Goal: Task Accomplishment & Management: Complete application form

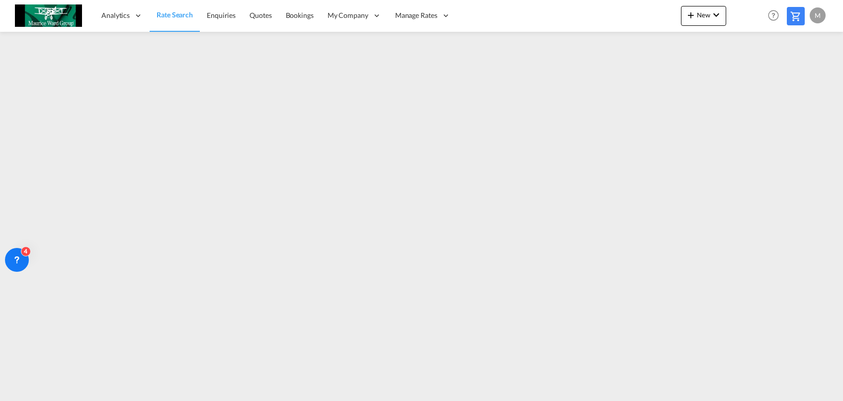
click at [192, 2] on link "Rate Search" at bounding box center [175, 16] width 50 height 32
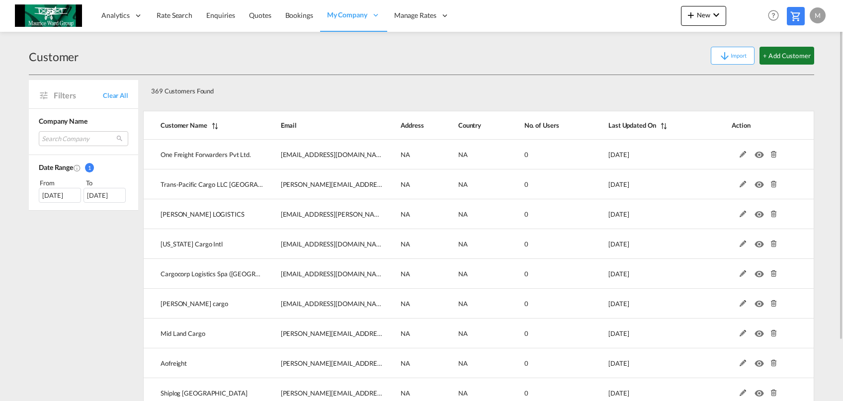
click at [785, 55] on button "+ Add Customer" at bounding box center [787, 56] width 55 height 18
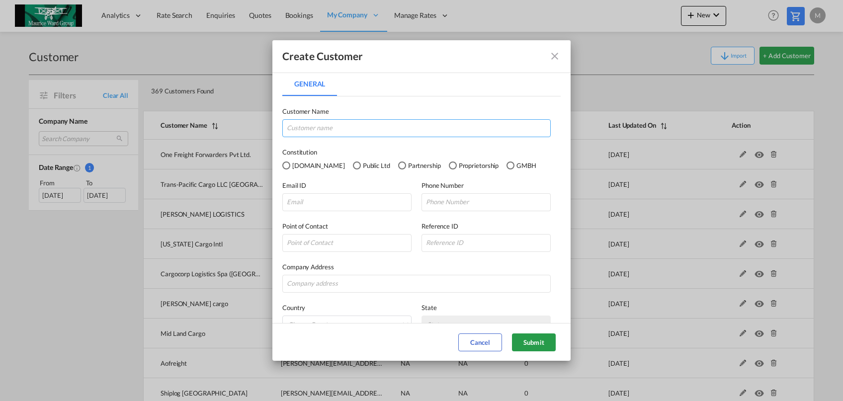
click at [375, 129] on input "General General ..." at bounding box center [416, 128] width 268 height 18
paste input "Clarion Shipping Services LLC"
type input "Clarion Shipping Services LLC"
click at [335, 201] on input "General General ..." at bounding box center [346, 202] width 129 height 18
paste input "pookoya@clarionshipping.com"
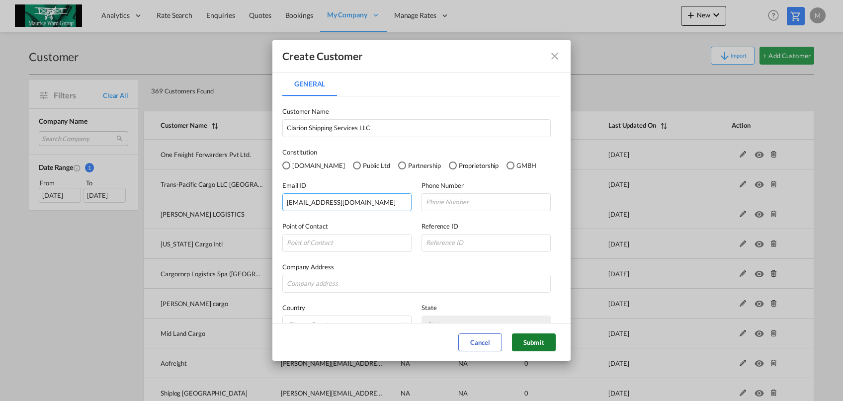
type input "pookoya@clarionshipping.com"
click at [528, 342] on button "Submit" at bounding box center [534, 343] width 44 height 18
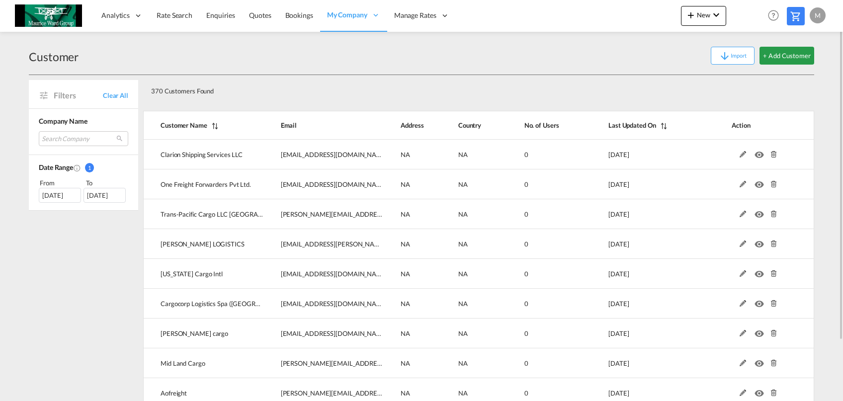
click at [153, 91] on div "370 Customers Found" at bounding box center [445, 89] width 597 height 20
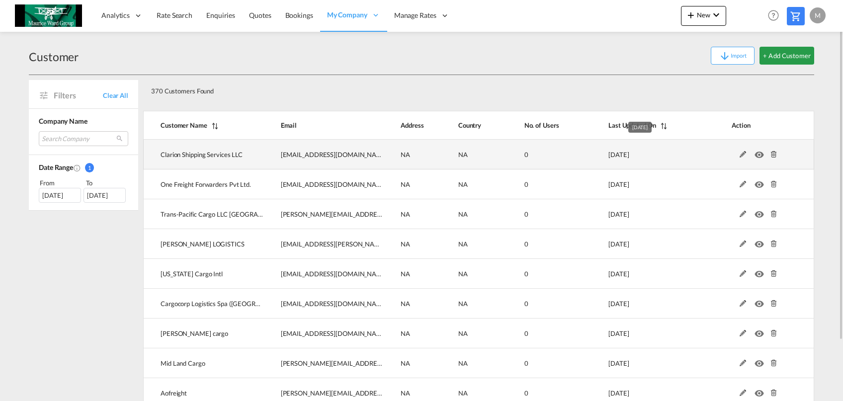
click at [626, 156] on span "2025-10-03" at bounding box center [619, 155] width 20 height 8
click at [202, 153] on span "Clarion Shipping Services LLC" at bounding box center [202, 155] width 82 height 8
click at [307, 152] on span "pookoya@clarionshipping.com" at bounding box center [334, 155] width 107 height 8
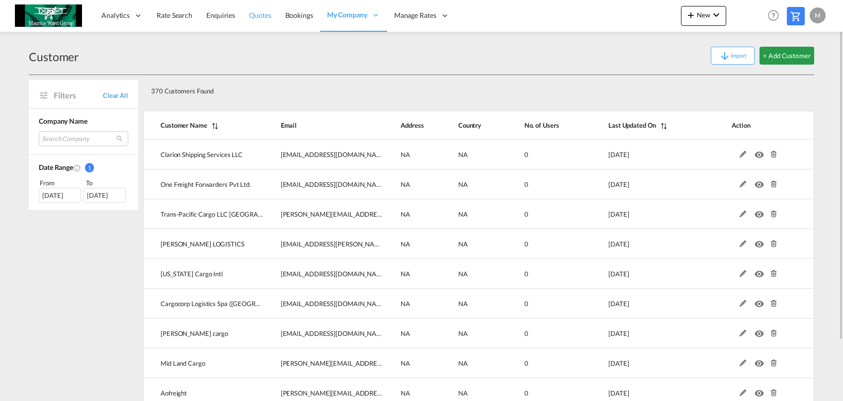
click at [261, 19] on span "Quotes" at bounding box center [260, 15] width 22 height 8
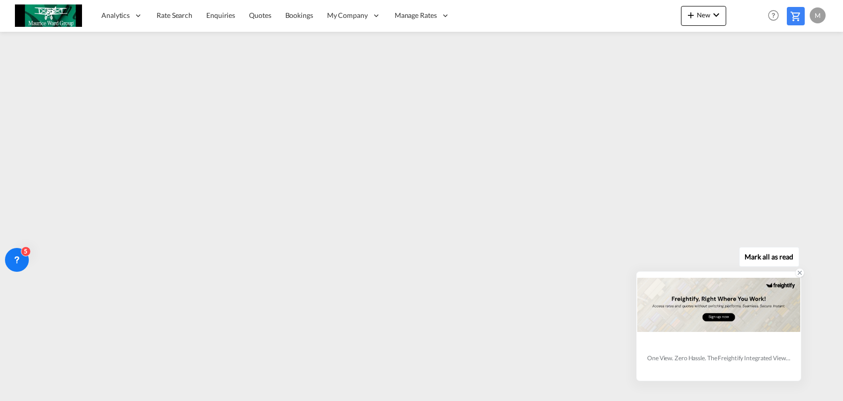
click at [800, 275] on icon at bounding box center [799, 272] width 7 height 7
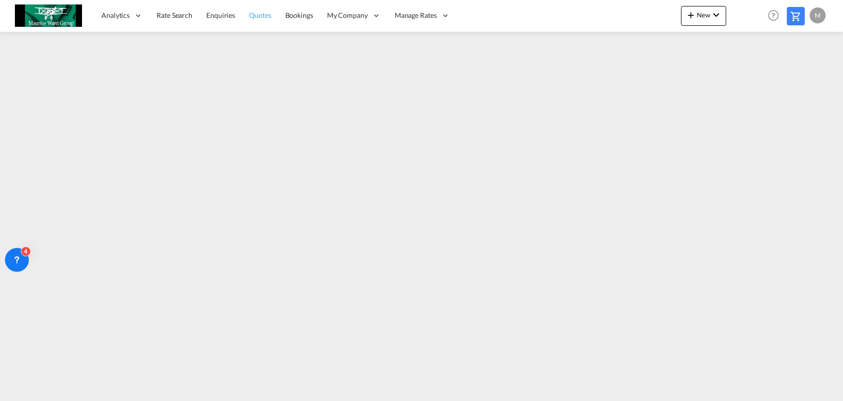
click at [253, 14] on span "Quotes" at bounding box center [260, 15] width 22 height 8
